Goal: Find specific page/section: Find specific page/section

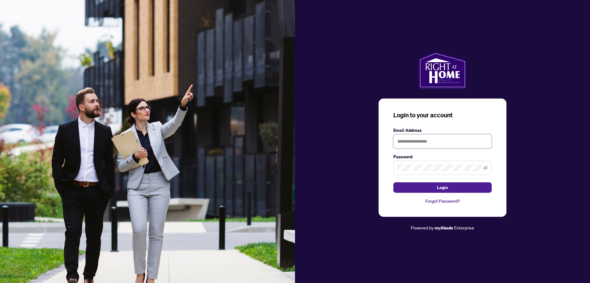
drag, startPoint x: 396, startPoint y: 138, endPoint x: 411, endPoint y: 145, distance: 16.0
click at [398, 139] on input "text" at bounding box center [443, 141] width 98 height 14
type input "**********"
click at [485, 167] on icon "eye-invisible" at bounding box center [486, 167] width 4 height 4
click at [485, 167] on icon "eye" at bounding box center [486, 167] width 4 height 4
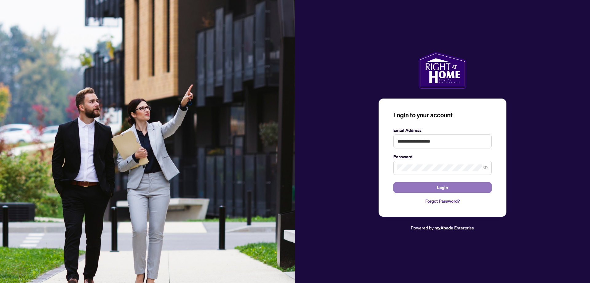
click at [406, 185] on button "Login" at bounding box center [443, 187] width 98 height 10
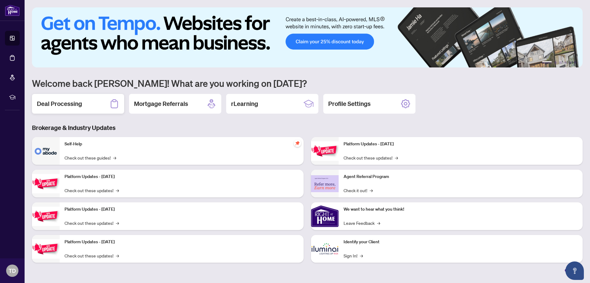
click at [59, 102] on h2 "Deal Processing" at bounding box center [59, 103] width 45 height 9
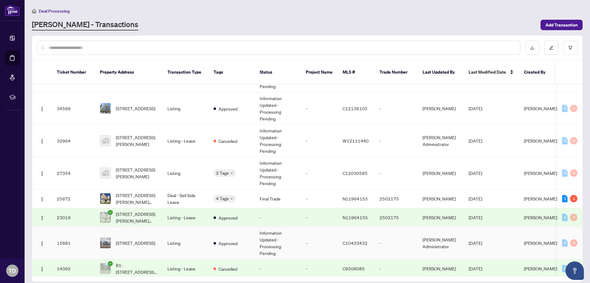
scroll to position [137, 0]
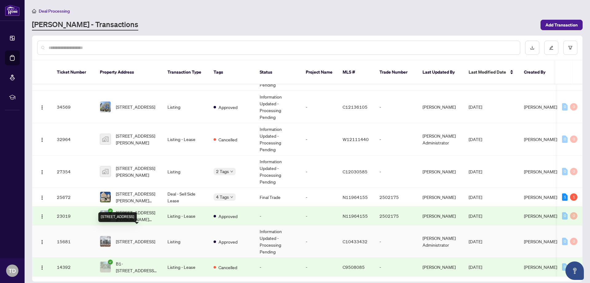
click at [140, 238] on span "[STREET_ADDRESS]" at bounding box center [135, 241] width 39 height 7
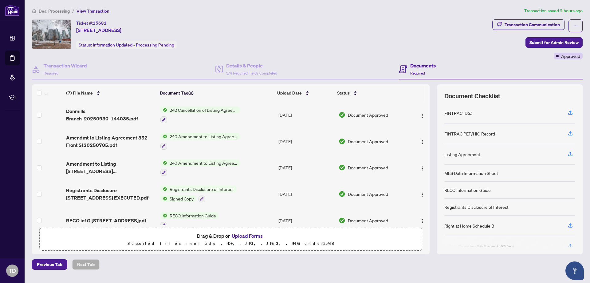
click at [198, 109] on span "242 Cancellation of Listing Agreement - Authority to Offer for Sale" at bounding box center [203, 109] width 73 height 7
click at [184, 146] on span "242 Cancellation of Listing Agreement - Authority to Offer for Sale" at bounding box center [203, 143] width 92 height 14
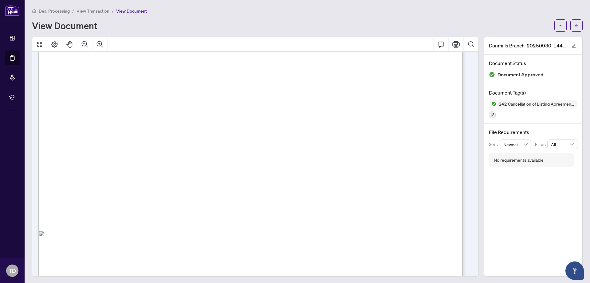
scroll to position [923, 0]
click at [559, 26] on button "button" at bounding box center [561, 25] width 12 height 12
click at [520, 24] on div "View Document" at bounding box center [291, 26] width 519 height 10
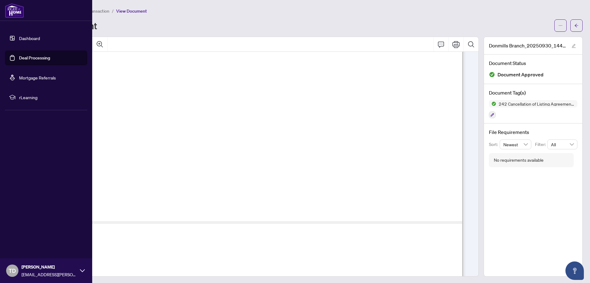
click at [84, 271] on icon at bounding box center [82, 270] width 5 height 5
click at [28, 233] on span "Logout" at bounding box center [25, 234] width 14 height 10
